Goal: Task Accomplishment & Management: Manage account settings

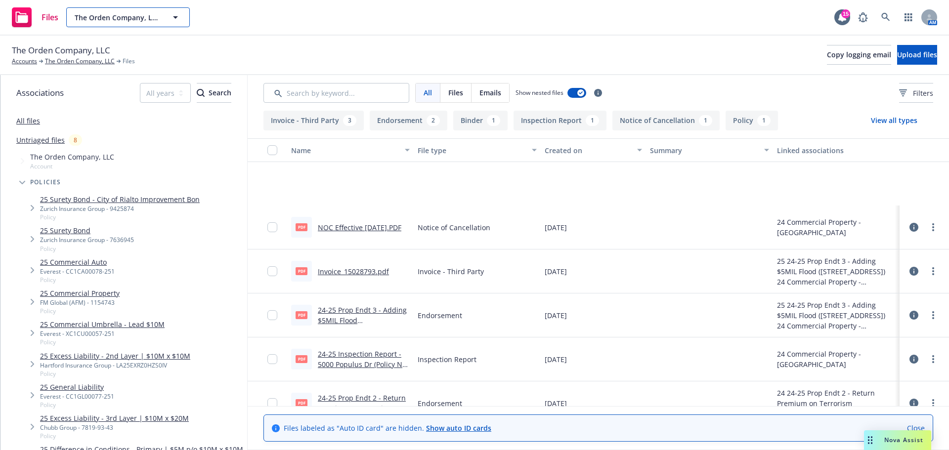
click at [126, 14] on span "The Orden Company, LLC" at bounding box center [118, 17] width 86 height 10
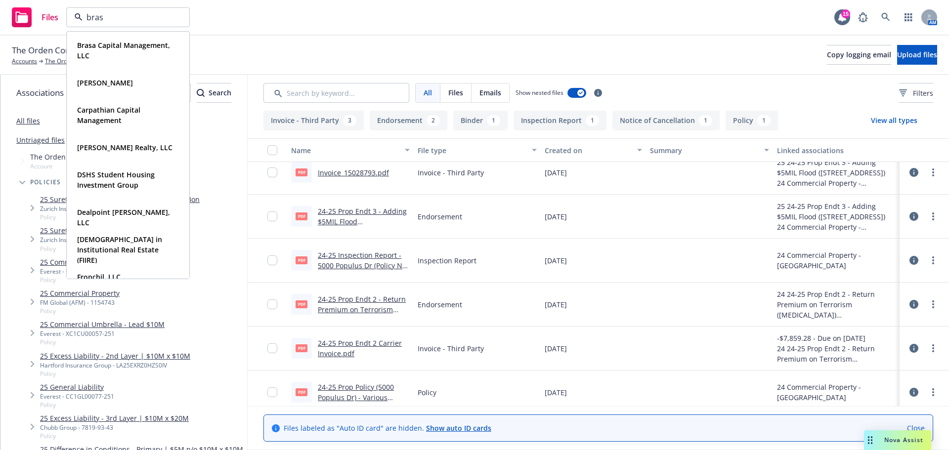
type input "brasa"
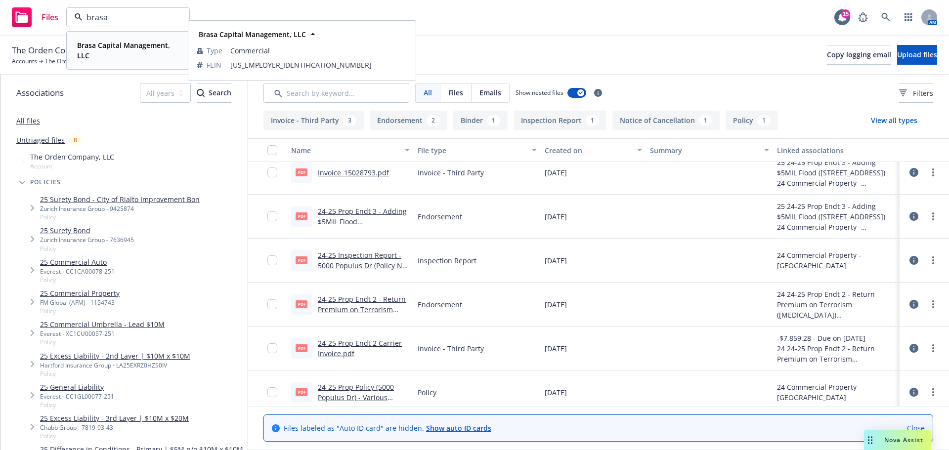
click at [128, 48] on strong "Brasa Capital Management, LLC" at bounding box center [123, 51] width 93 height 20
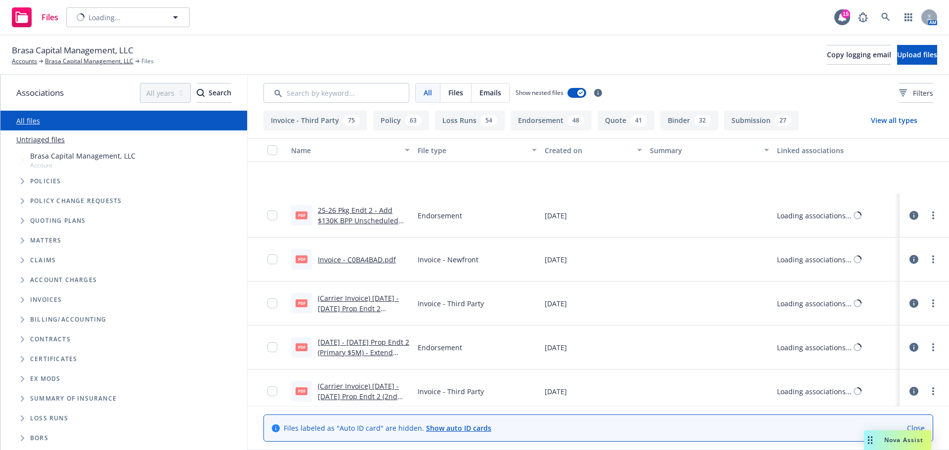
scroll to position [195, 0]
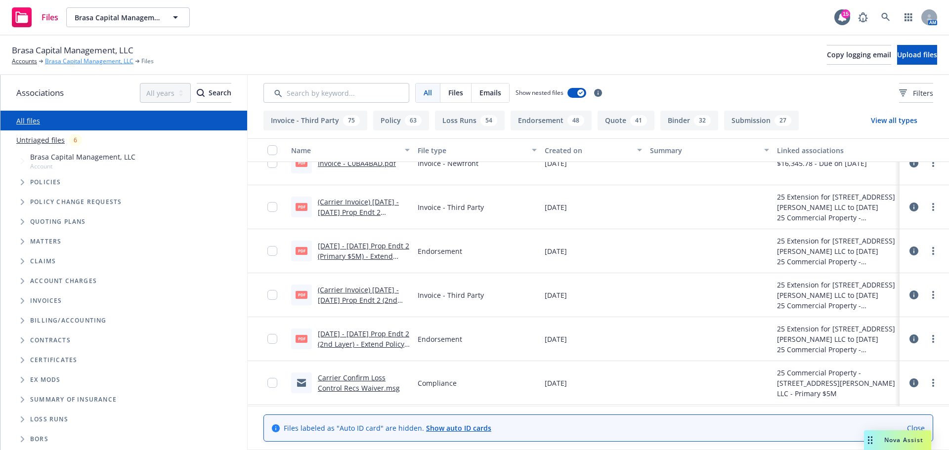
click at [90, 59] on link "Brasa Capital Management, LLC" at bounding box center [89, 61] width 88 height 9
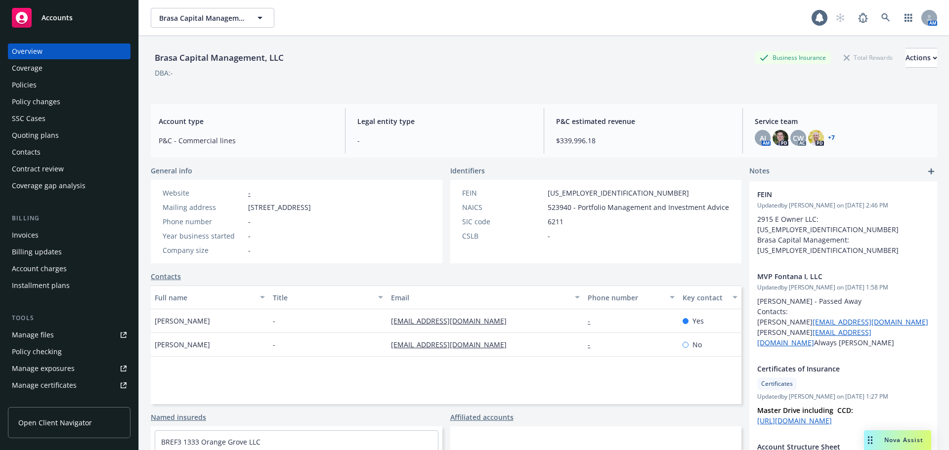
click at [39, 84] on div "Policies" at bounding box center [69, 85] width 115 height 16
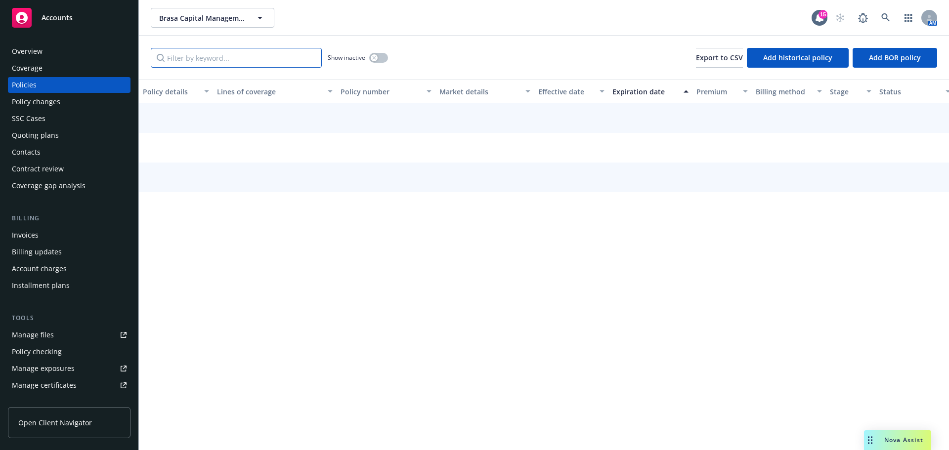
click at [236, 53] on input "Filter by keyword..." at bounding box center [236, 58] width 171 height 20
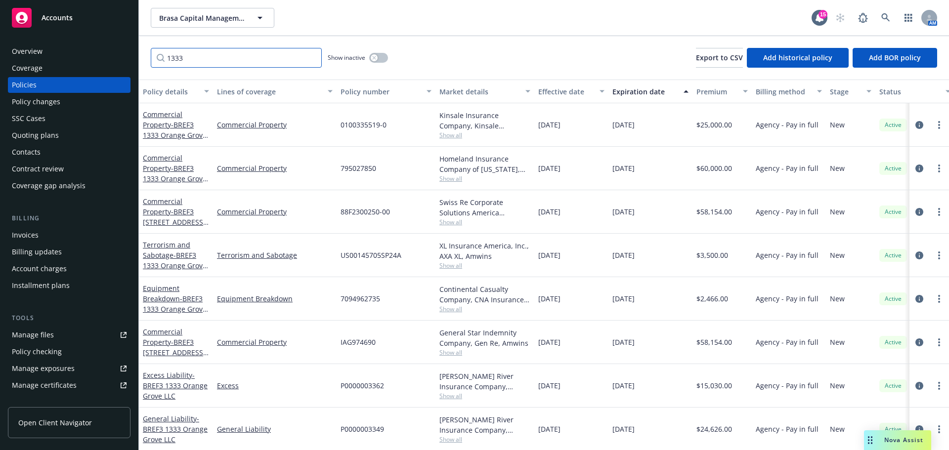
type input "1333"
click at [80, 48] on div "Overview" at bounding box center [69, 52] width 115 height 16
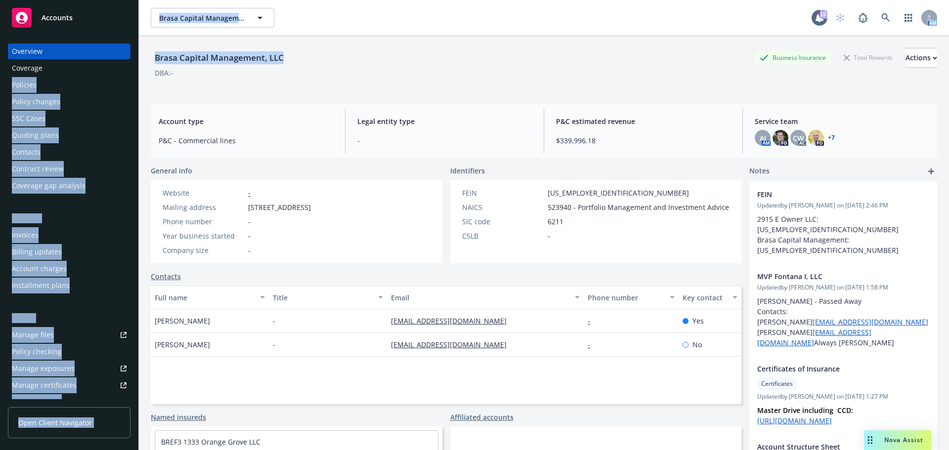
drag, startPoint x: 301, startPoint y: 57, endPoint x: 136, endPoint y: 60, distance: 164.6
click at [136, 60] on div "Accounts Overview Coverage Policies Policy changes SSC Cases Quoting plans Cont…" at bounding box center [474, 225] width 949 height 450
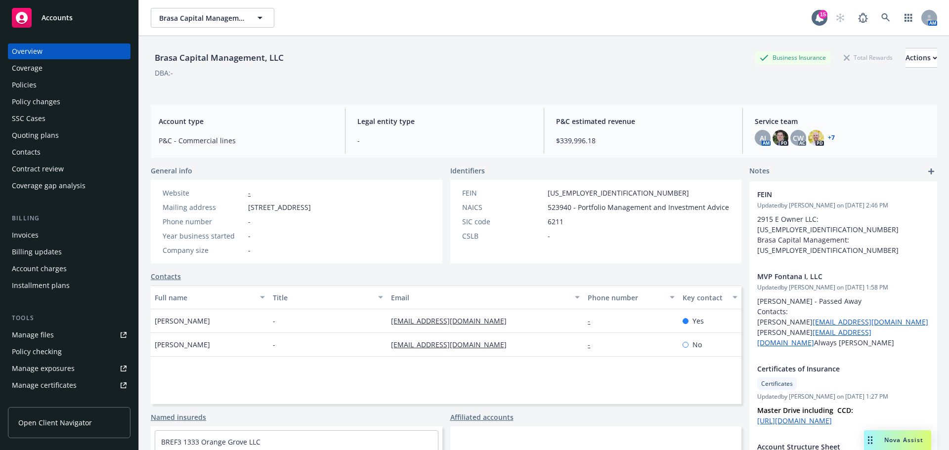
drag, startPoint x: 327, startPoint y: 76, endPoint x: 301, endPoint y: 55, distance: 33.4
click at [321, 71] on div "DBA: -" at bounding box center [544, 73] width 787 height 10
drag, startPoint x: 280, startPoint y: 56, endPoint x: 160, endPoint y: 56, distance: 119.6
click at [160, 56] on div "Brasa Capital Management, LLC" at bounding box center [219, 57] width 137 height 13
drag, startPoint x: 155, startPoint y: 56, endPoint x: 283, endPoint y: 54, distance: 128.1
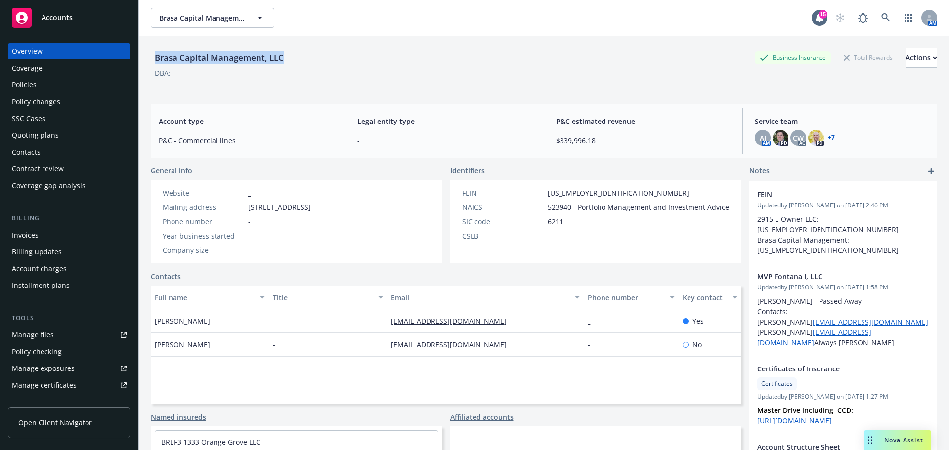
click at [283, 54] on div "Brasa Capital Management, LLC" at bounding box center [219, 57] width 137 height 13
copy div "Brasa Capital Management, LLC"
click at [218, 16] on span "Brasa Capital Management, LLC" at bounding box center [202, 18] width 86 height 10
type input "fronchil"
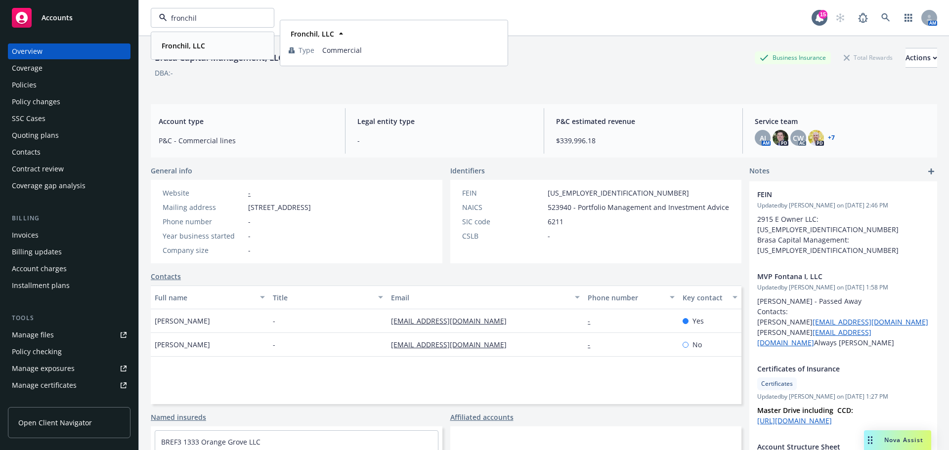
click at [181, 44] on strong "Fronchil, LLC" at bounding box center [184, 45] width 44 height 9
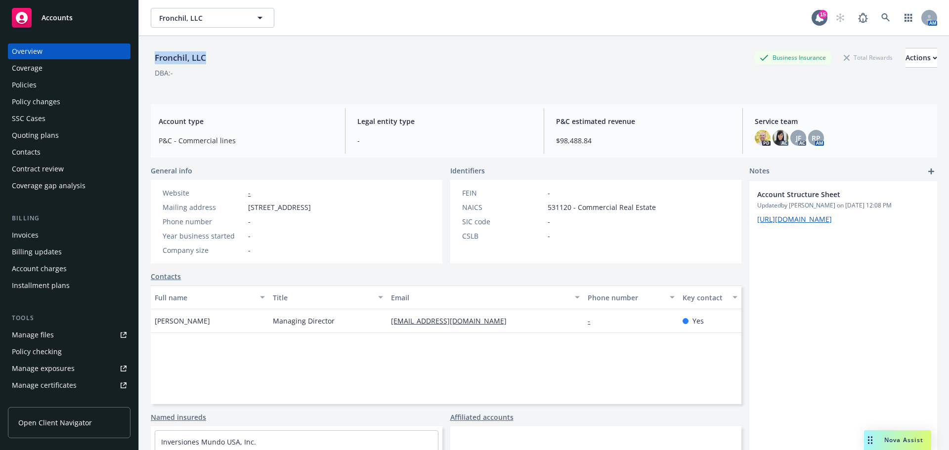
drag, startPoint x: 220, startPoint y: 56, endPoint x: 151, endPoint y: 59, distance: 69.3
click at [151, 59] on div "Fronchil, LLC Business Insurance Total Rewards Actions" at bounding box center [544, 58] width 787 height 20
copy div "Fronchil, LLC"
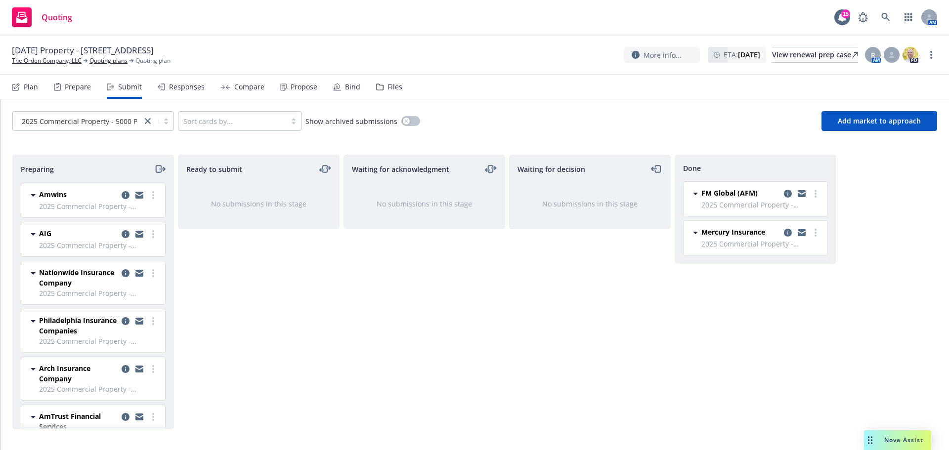
click at [881, 109] on div "2025 Commercial Property - 5000 Populus ... Sort cards by... Show archived subm…" at bounding box center [474, 121] width 949 height 44
click at [880, 112] on button "Add market to approach" at bounding box center [880, 121] width 116 height 20
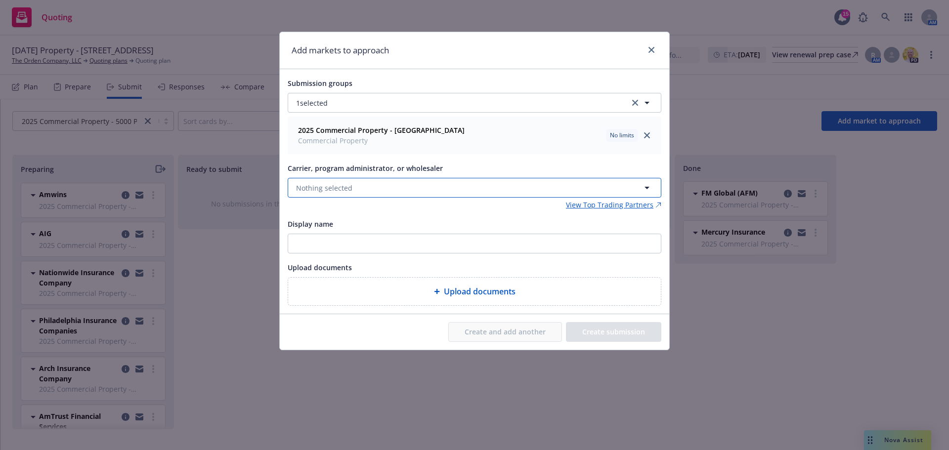
click at [371, 186] on button "Nothing selected" at bounding box center [475, 188] width 374 height 20
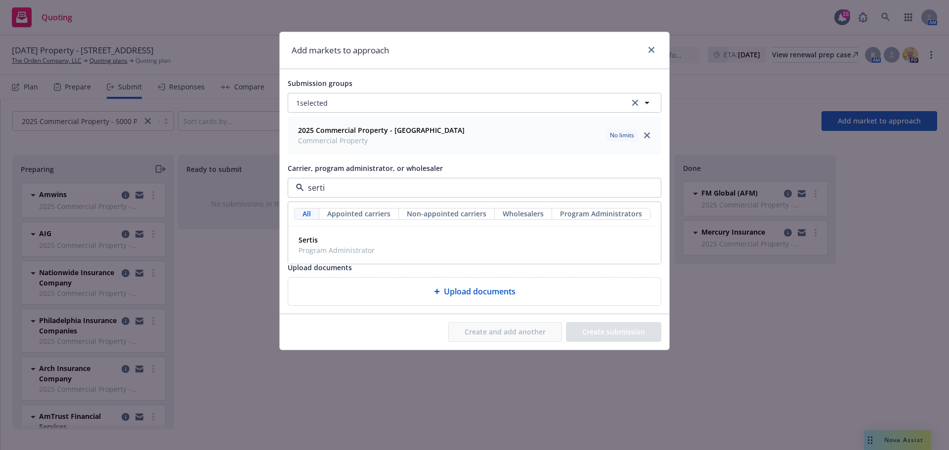
type input "sertis"
click at [356, 238] on span "Sertis" at bounding box center [337, 240] width 76 height 10
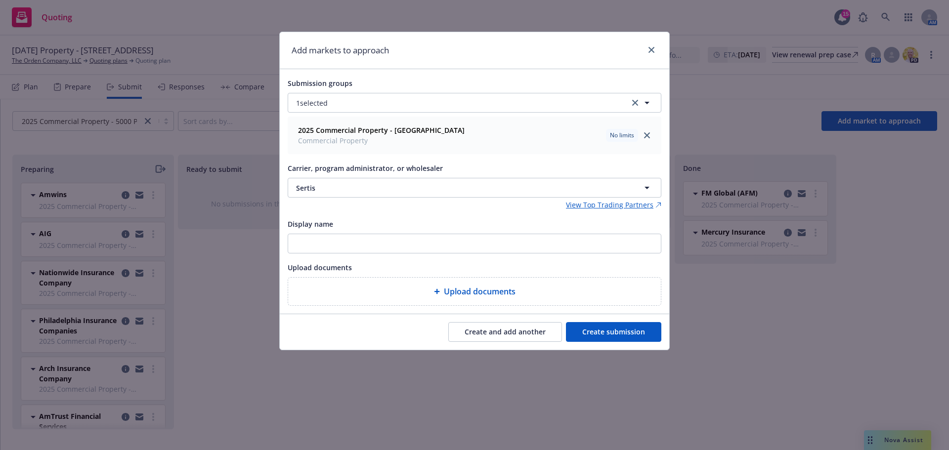
click at [641, 331] on button "Create submission" at bounding box center [613, 332] width 95 height 20
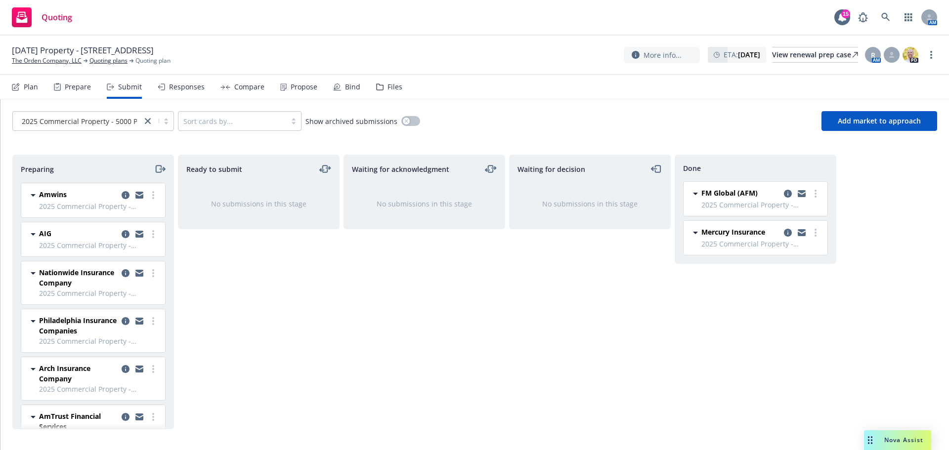
scroll to position [280, 0]
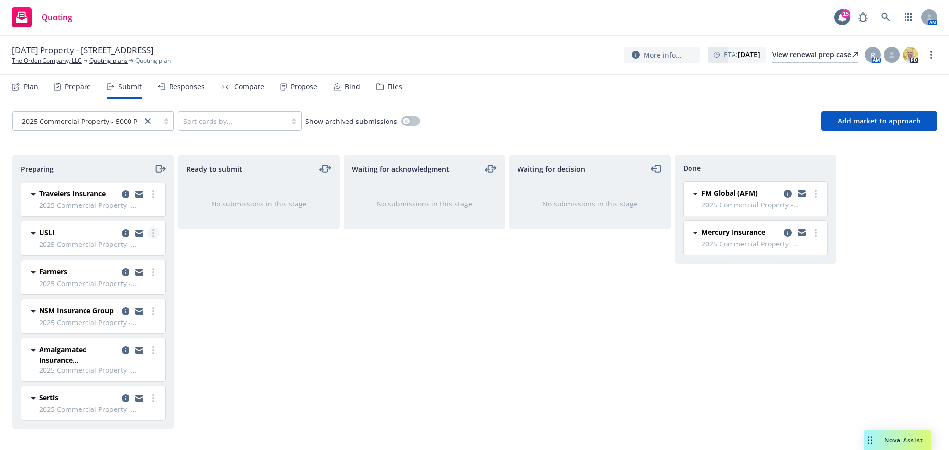
click at [147, 227] on link "more" at bounding box center [153, 233] width 12 height 12
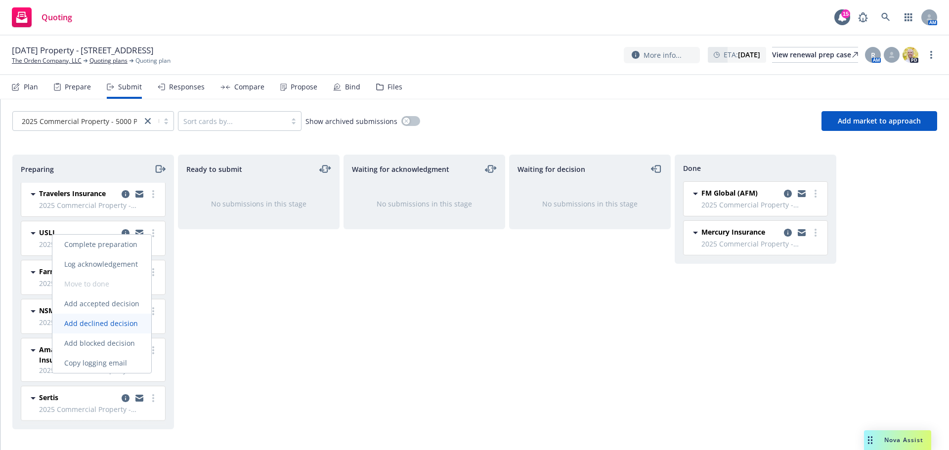
click at [111, 318] on link "Add declined decision" at bounding box center [101, 324] width 99 height 20
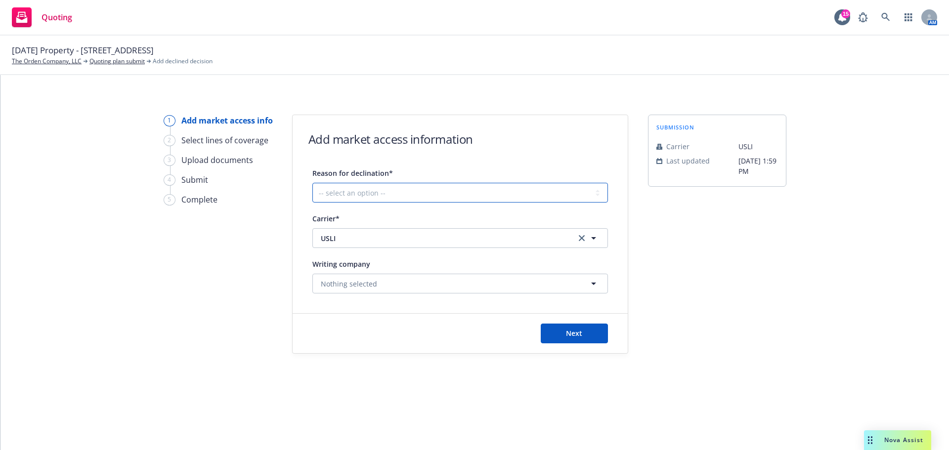
click at [406, 196] on select "-- select an option -- Cannot compete with other markets Carrier non-renewed Ca…" at bounding box center [460, 193] width 296 height 20
select select "DOES_NOT_FIT_UNDERWRITER_APPETITE"
click at [312, 183] on select "-- select an option -- Cannot compete with other markets Carrier non-renewed Ca…" at bounding box center [460, 193] width 296 height 20
click at [566, 328] on button "Next" at bounding box center [574, 334] width 67 height 20
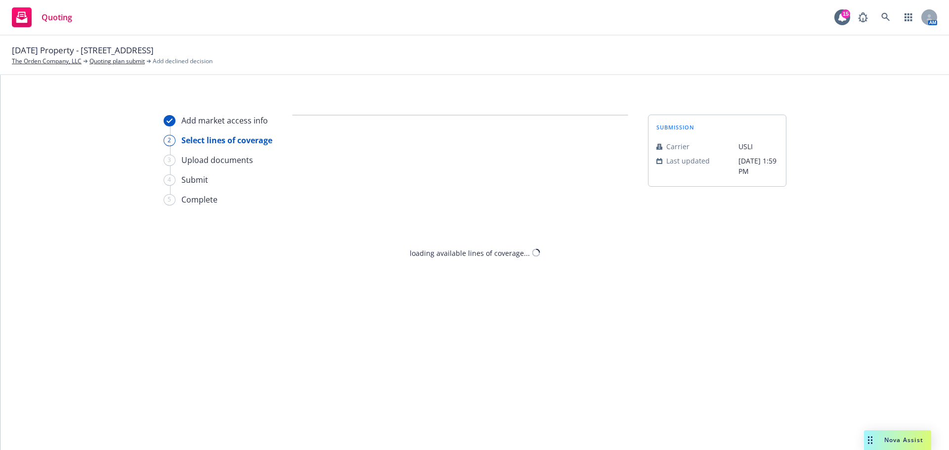
select select "DOES_NOT_FIT_UNDERWRITER_APPETITE"
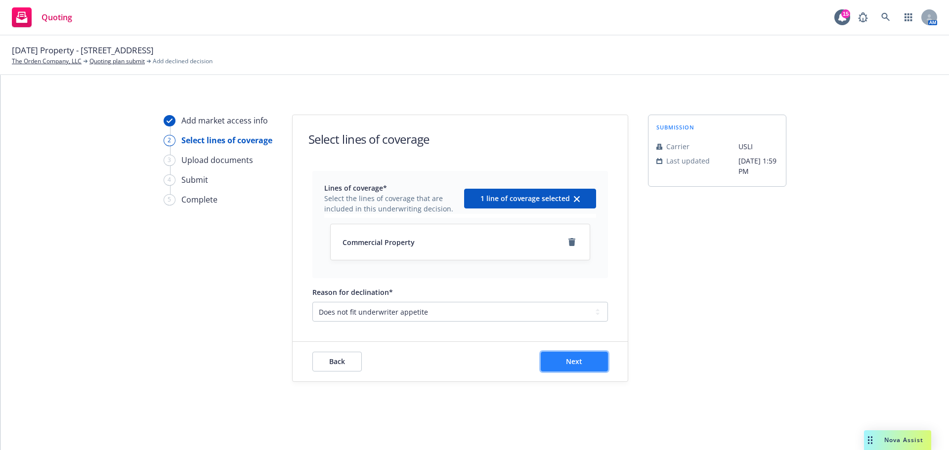
click at [578, 367] on button "Next" at bounding box center [574, 362] width 67 height 20
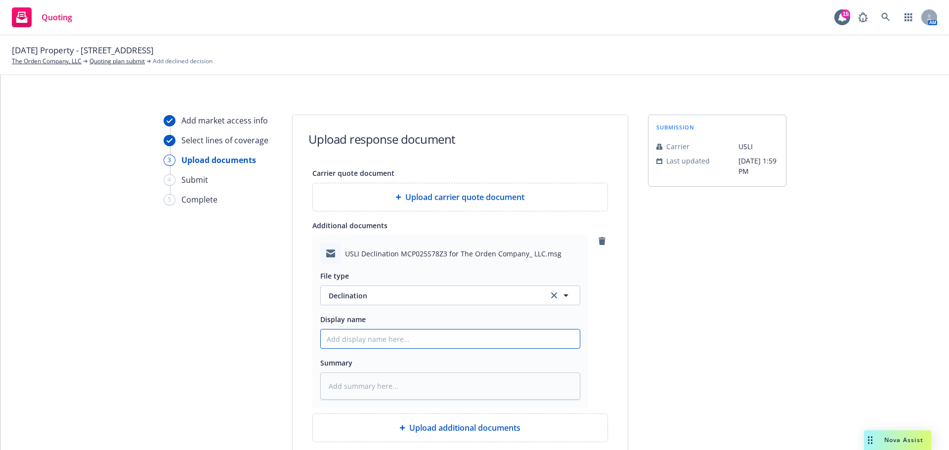
drag, startPoint x: 371, startPoint y: 346, endPoint x: 370, endPoint y: 341, distance: 5.6
click at [371, 343] on input "Display name" at bounding box center [450, 339] width 259 height 19
type textarea "x"
type input "US"
type textarea "x"
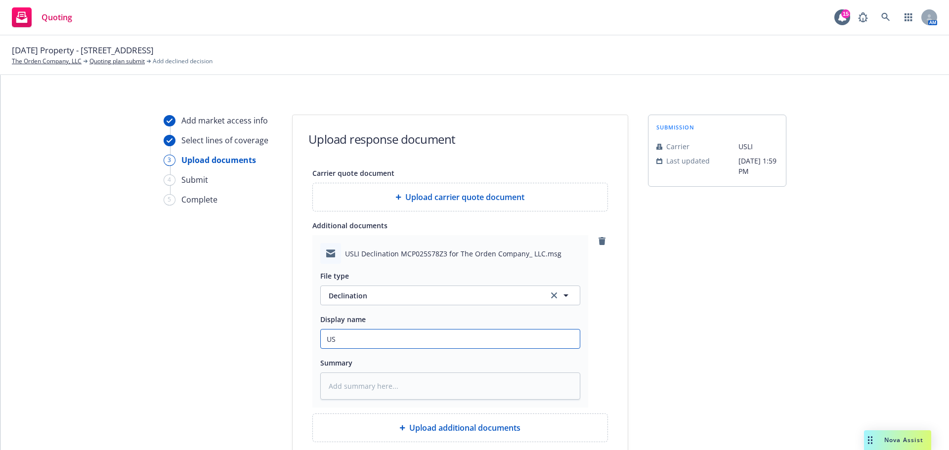
type input "USL"
type textarea "x"
type input "USLI"
type textarea "x"
type input "USLI"
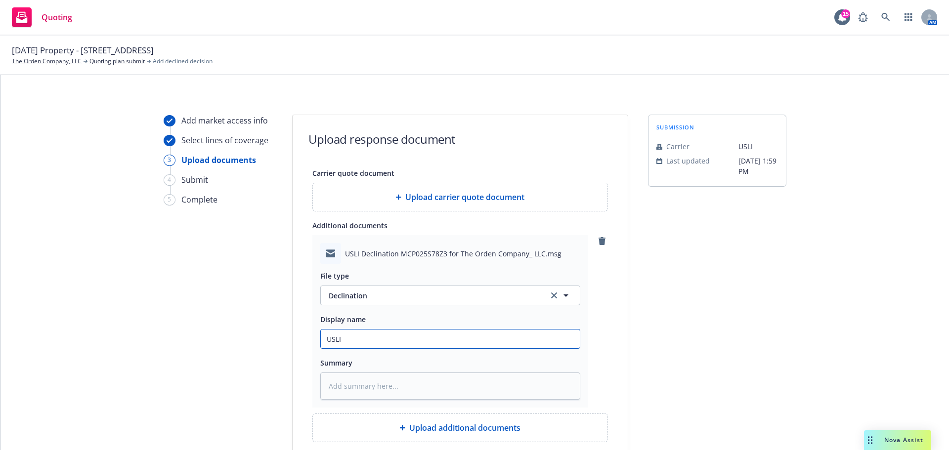
type textarea "x"
type input "USLI D"
type textarea "x"
type input "USLI De"
type textarea "x"
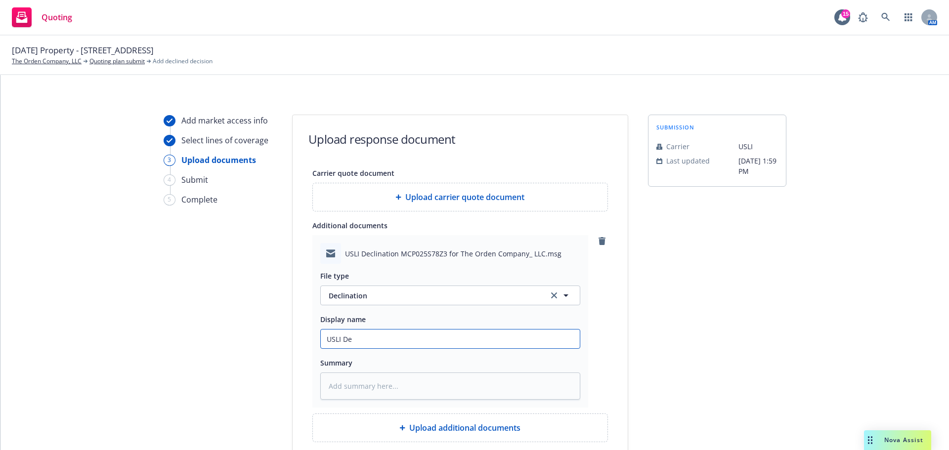
type input "USLI Dec"
type textarea "x"
type input "USLI Deco"
type textarea "x"
type input "USLI Decon"
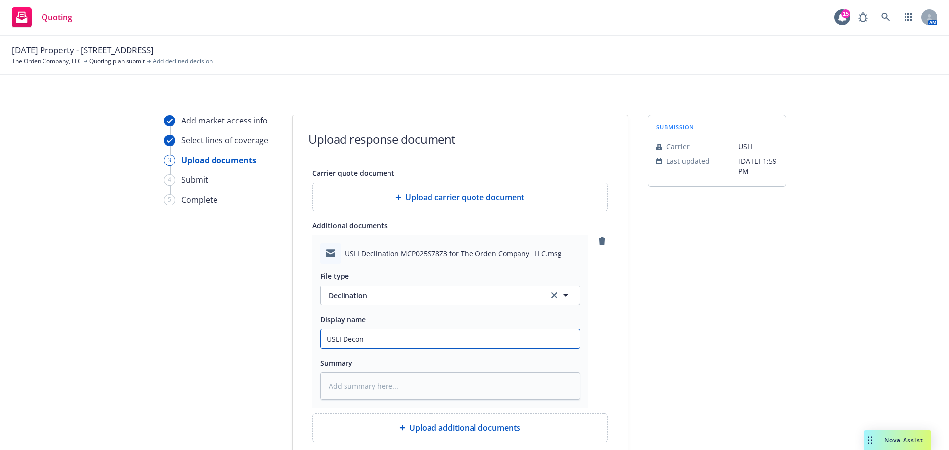
type textarea "x"
type input "USLI Decona"
type textarea "x"
type input "USLI Deconat"
type textarea "x"
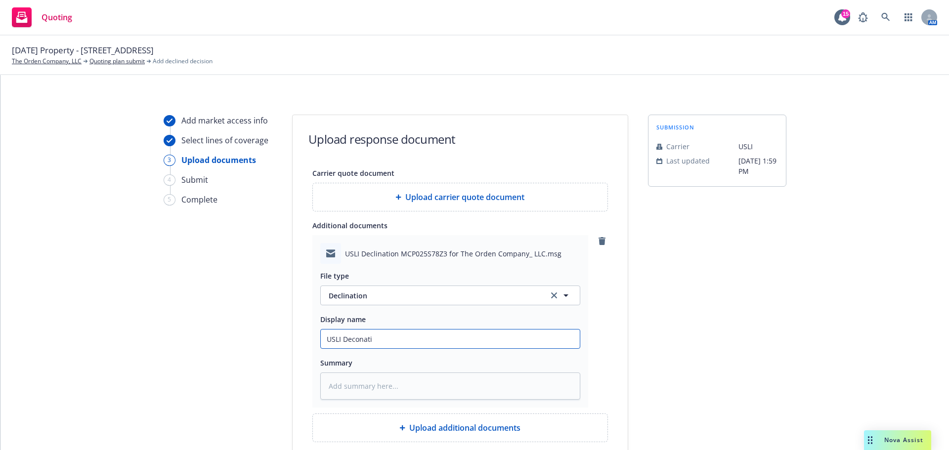
type input "USLI Deconatio"
type textarea "x"
type input "USLI Deconati"
type textarea "x"
type input "USLI Deconat"
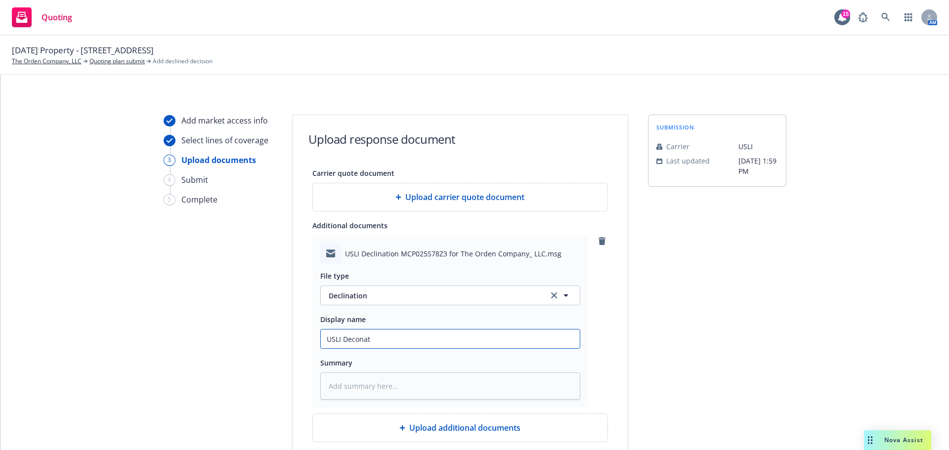
type textarea "x"
type input "USLI Decona"
type textarea "x"
type input "USLI Decon"
type textarea "x"
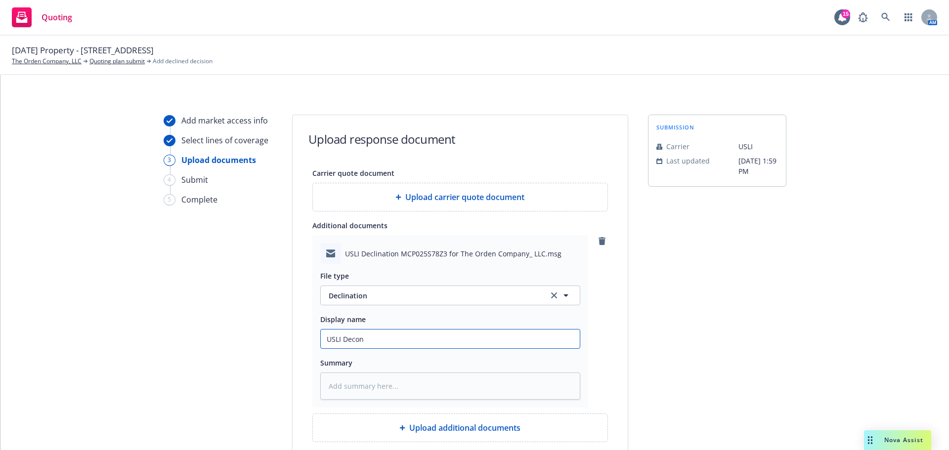
type input "USLI Deco"
type textarea "x"
type input "USLI Dec"
type textarea "x"
type input "USLI Decl"
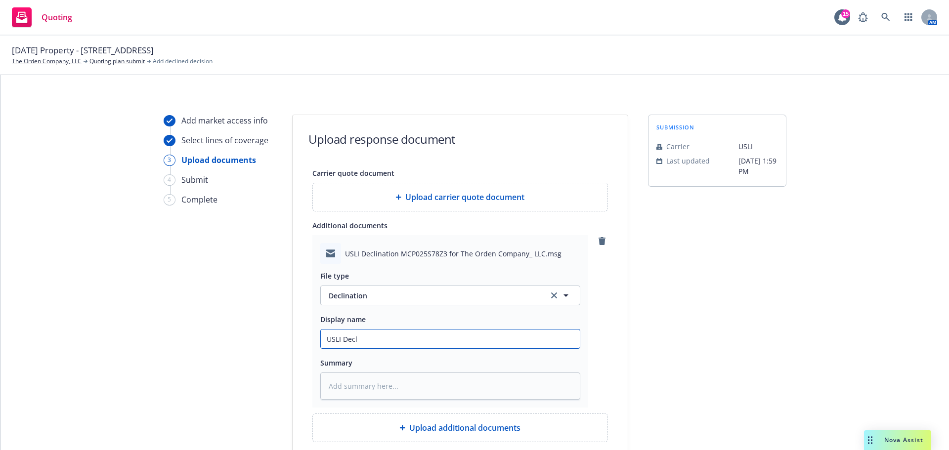
type textarea "x"
type input "USLI Decli"
type textarea "x"
type input "USLI Declin"
type textarea "x"
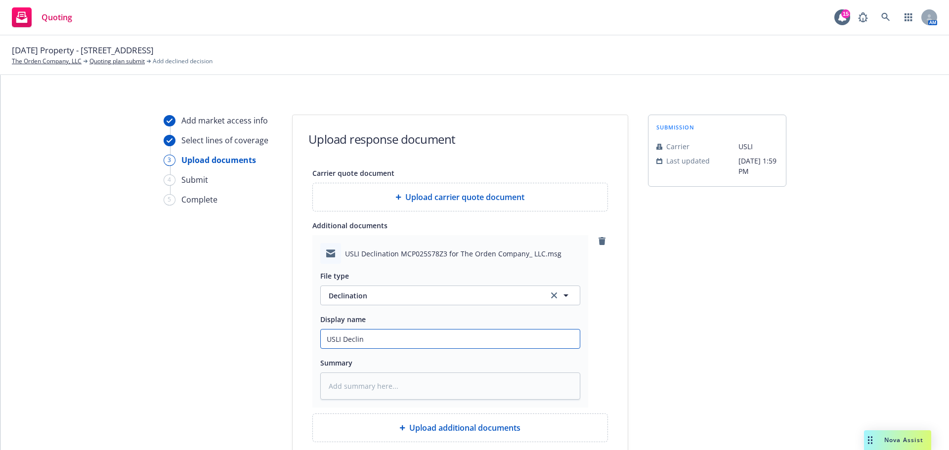
type input "USLI Declina"
type textarea "x"
type input "USLI Declinat"
type textarea "x"
type input "USLI Declinatio"
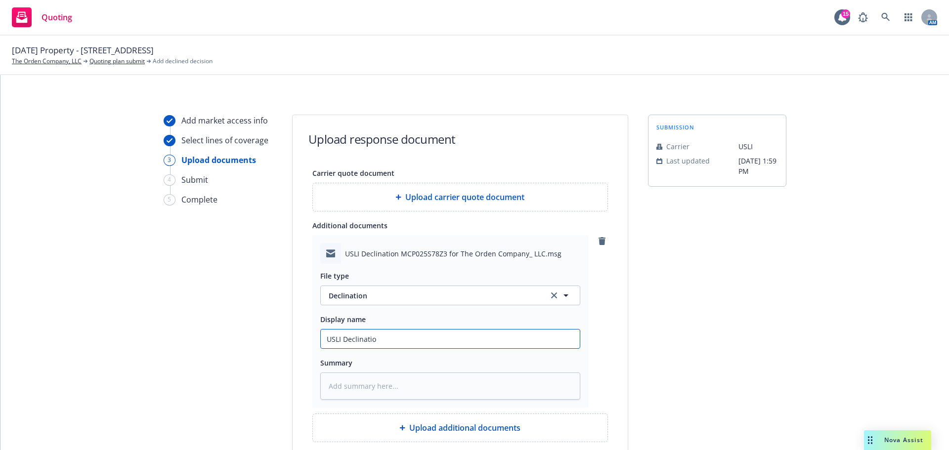
type textarea "x"
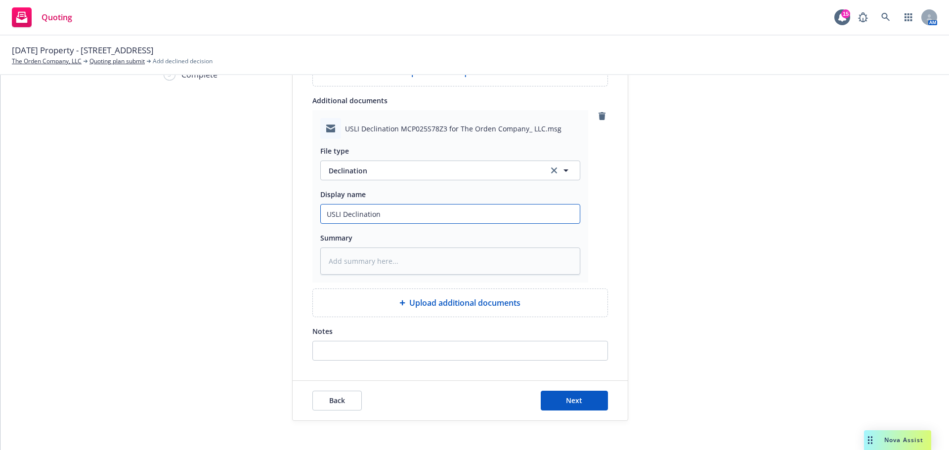
scroll to position [135, 0]
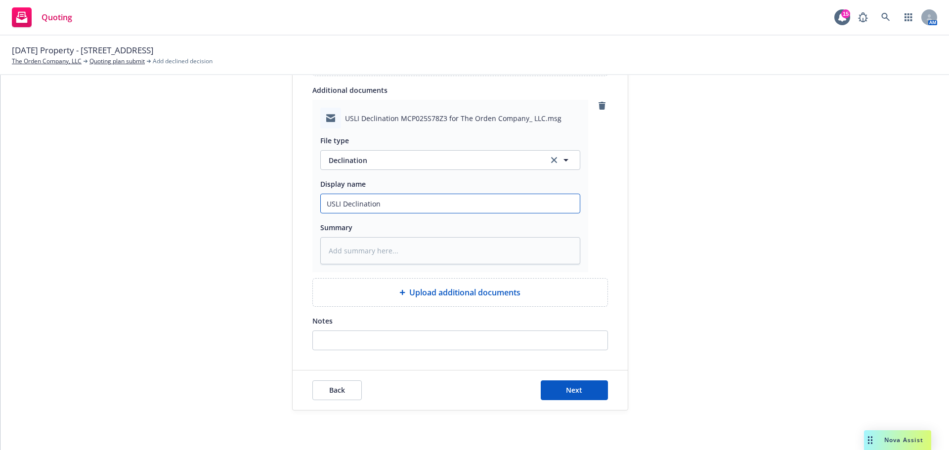
type input "USLI Declination"
click at [377, 249] on textarea at bounding box center [450, 250] width 260 height 27
paste textarea "We are not a market for luxury living multifamily asset. Also, total insured va…"
type textarea "x"
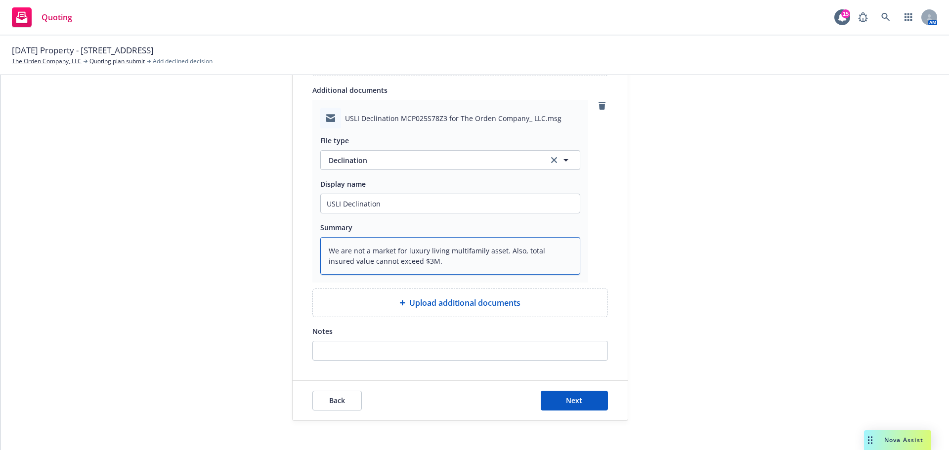
type textarea "We are not a market for luxury living multifamily asset. Also, total insured va…"
click at [376, 351] on input "Notes" at bounding box center [460, 351] width 295 height 19
paste input "We are not a market for luxury living multifamily asset. Also, total insured va…"
type input "We are not a market for luxury living multifamily asset. Also, total insured va…"
type textarea "x"
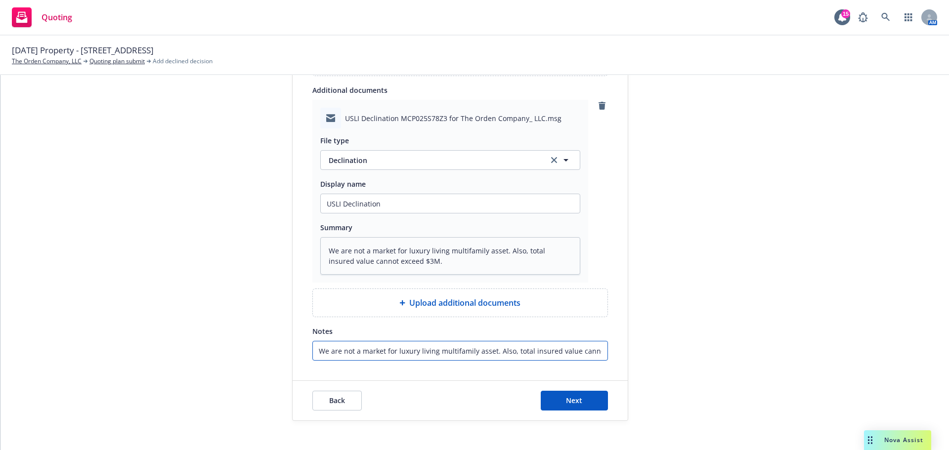
scroll to position [0, 38]
type input "We are not a market for luxury living multifamily asset. Also, total insured va…"
click at [581, 402] on button "Next" at bounding box center [574, 401] width 67 height 20
type textarea "x"
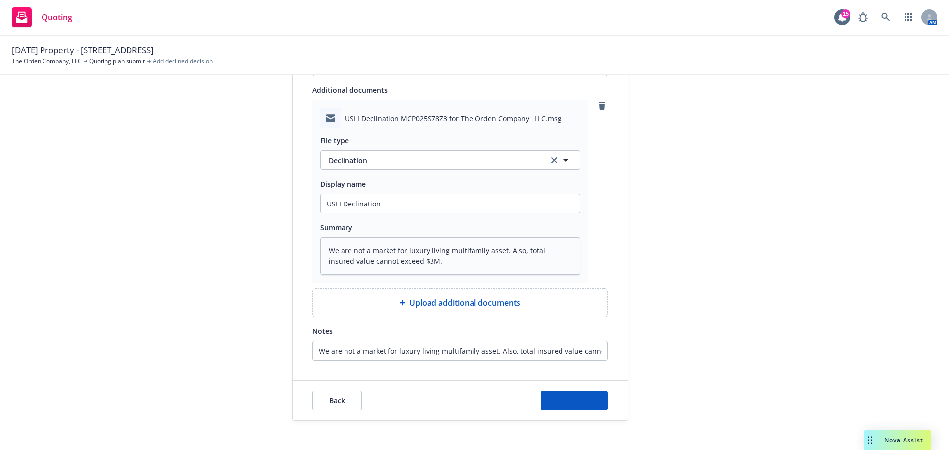
scroll to position [135, 0]
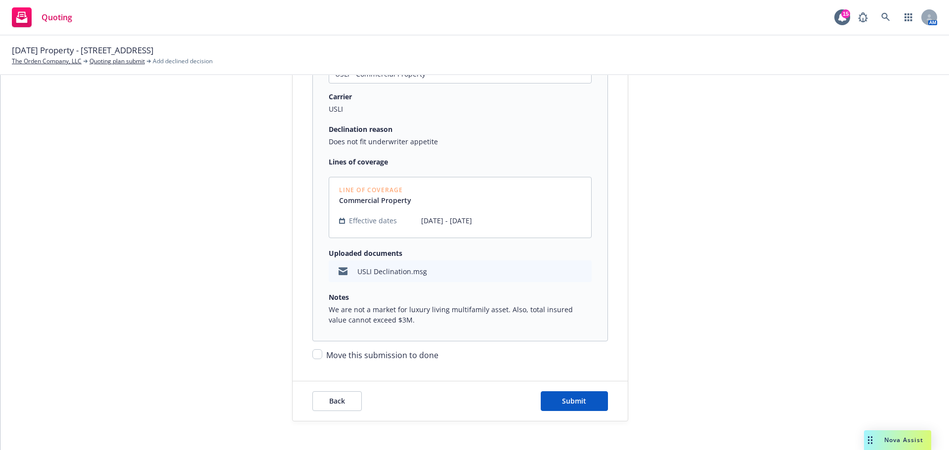
click at [387, 358] on span "Move this submission to done" at bounding box center [382, 355] width 112 height 11
click at [322, 358] on input "Move this submission to done" at bounding box center [317, 355] width 10 height 10
checkbox input "true"
click at [541, 397] on button "Submit" at bounding box center [574, 402] width 67 height 20
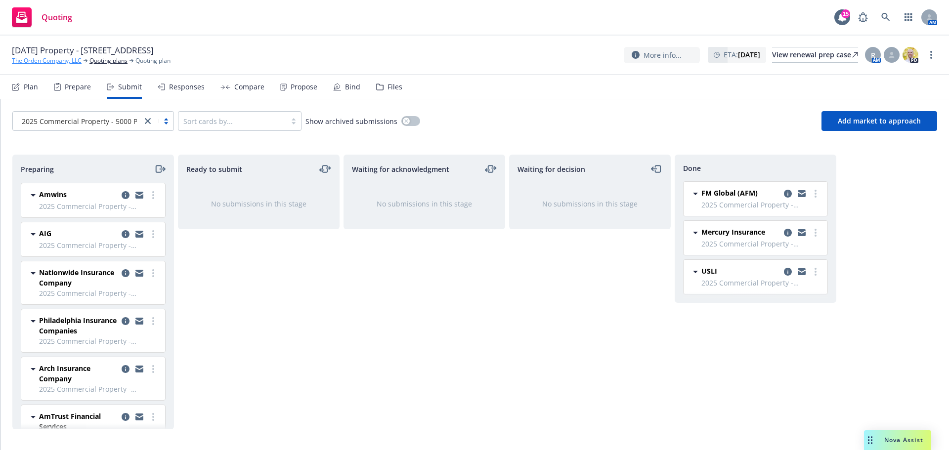
click at [65, 63] on link "The Orden Company, LLC" at bounding box center [47, 60] width 70 height 9
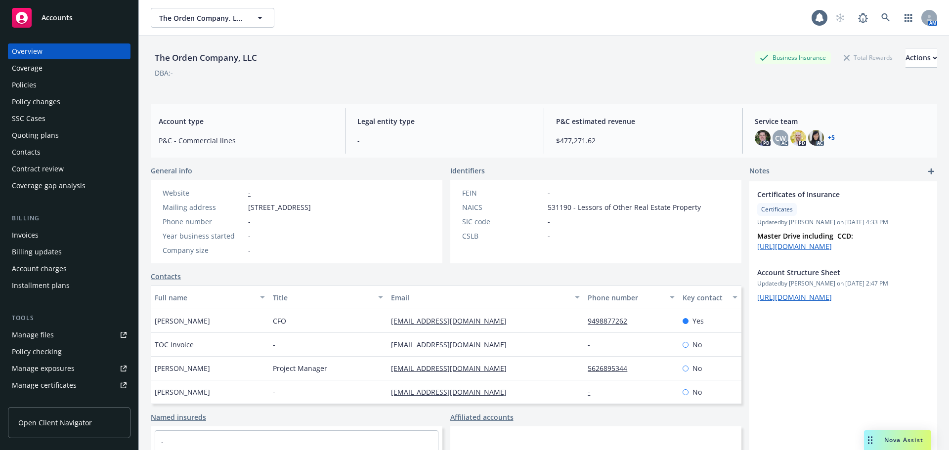
click at [64, 86] on div "Policies" at bounding box center [69, 85] width 115 height 16
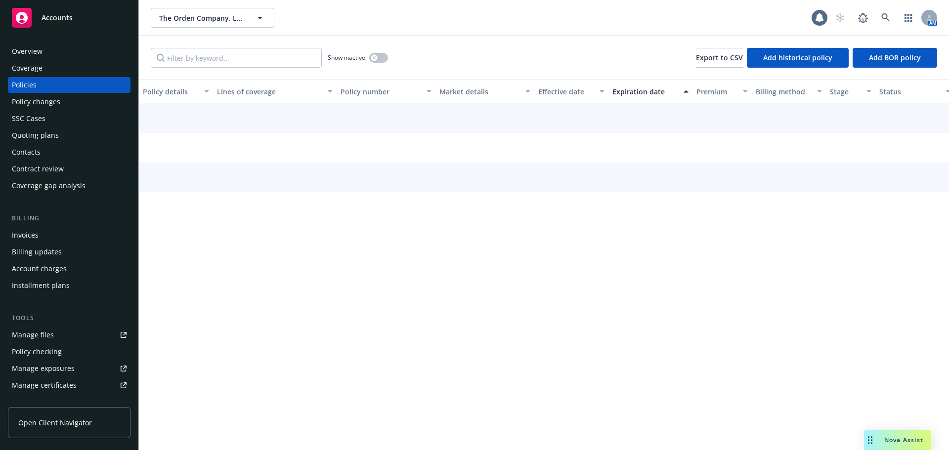
click at [266, 70] on div "Show inactive Export to CSV Add historical policy Add BOR policy" at bounding box center [544, 58] width 810 height 44
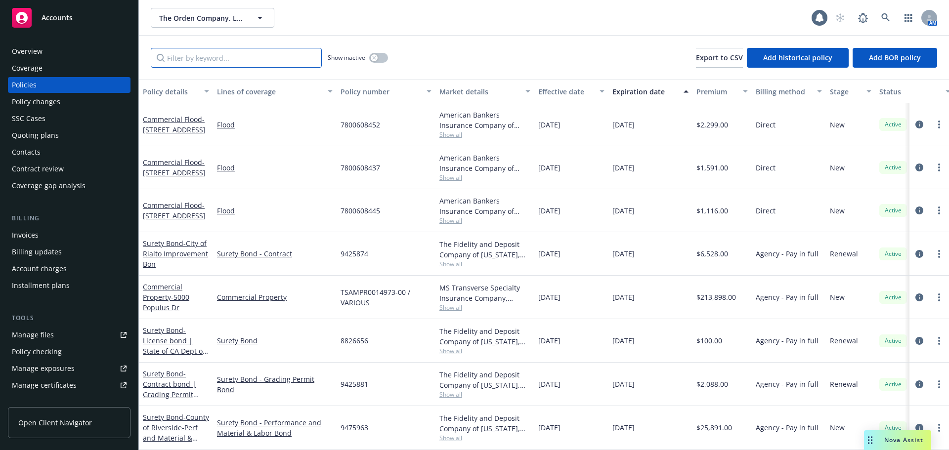
click at [262, 62] on input "Filter by keyword..." at bounding box center [236, 58] width 171 height 20
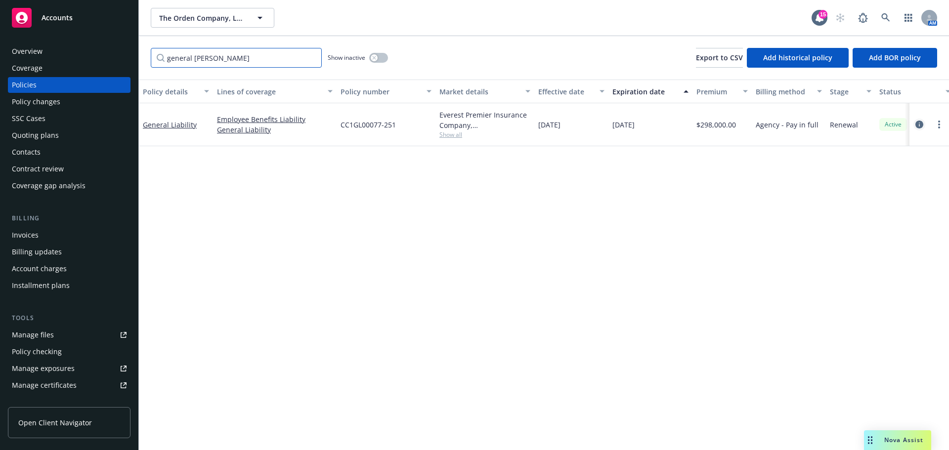
type input "general [PERSON_NAME]"
click at [916, 122] on icon "circleInformation" at bounding box center [920, 125] width 8 height 8
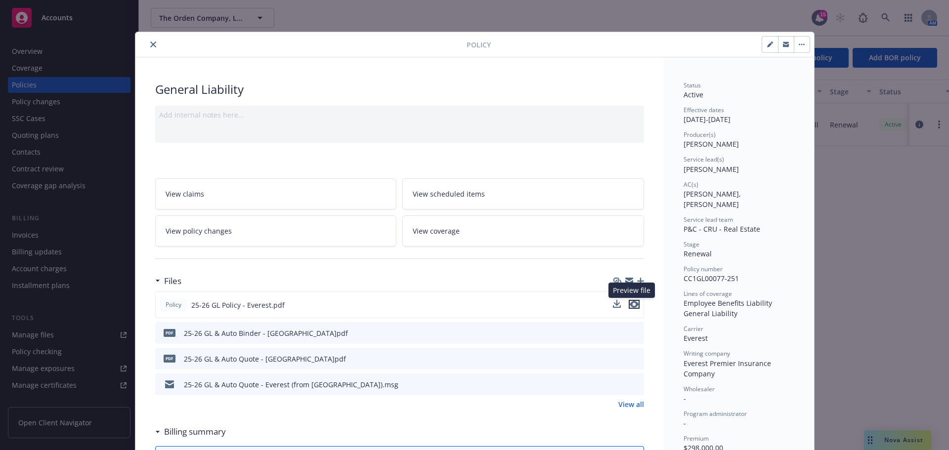
click at [630, 301] on icon "preview file" at bounding box center [634, 304] width 9 height 7
click at [150, 42] on icon "close" at bounding box center [153, 45] width 6 height 6
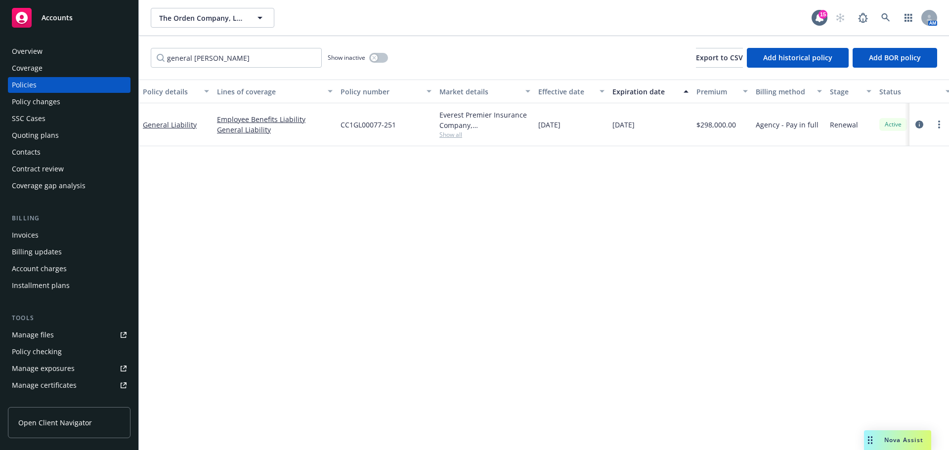
click at [441, 46] on div "general [PERSON_NAME] Show inactive Export to CSV Add historical policy Add BOR…" at bounding box center [544, 58] width 810 height 44
drag, startPoint x: 832, startPoint y: 185, endPoint x: 847, endPoint y: 104, distance: 82.1
click at [832, 185] on div "Policy details Lines of coverage Policy number Market details Effective date Ex…" at bounding box center [544, 265] width 810 height 371
